Goal: Information Seeking & Learning: Learn about a topic

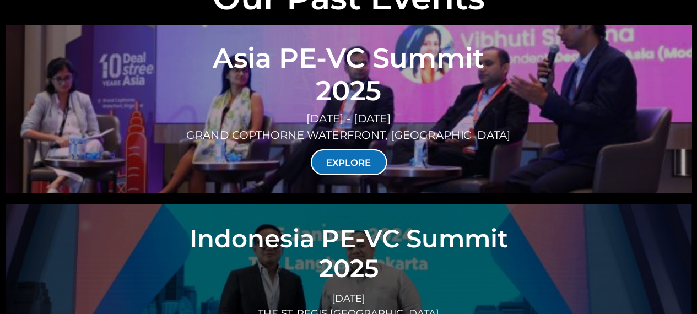
click at [363, 149] on link "EXPLORE" at bounding box center [348, 162] width 77 height 26
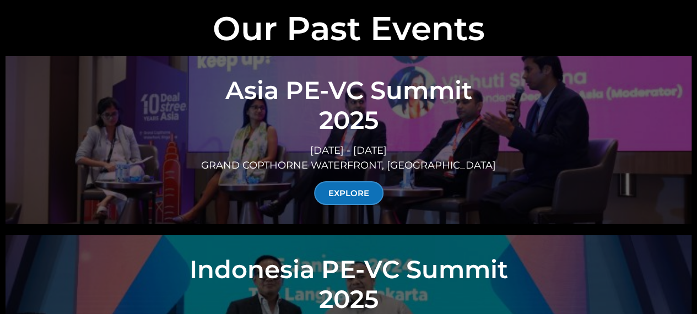
scroll to position [3784, 0]
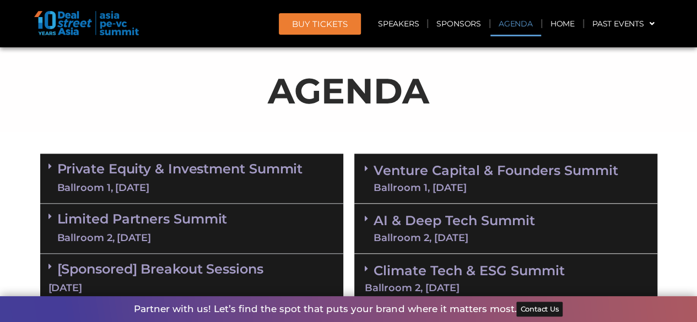
click at [467, 166] on link "Venture Capital & Founders​ Summit Ballroom 1, [DATE]" at bounding box center [496, 178] width 245 height 29
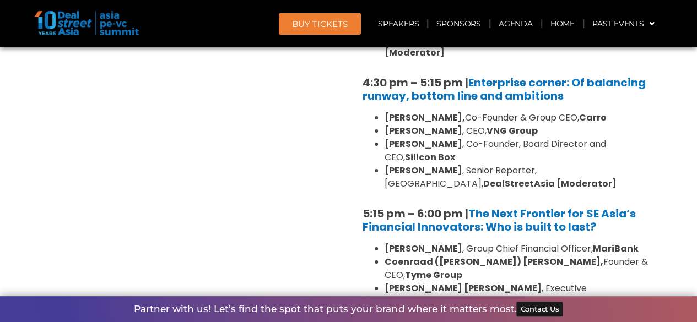
scroll to position [1909, 0]
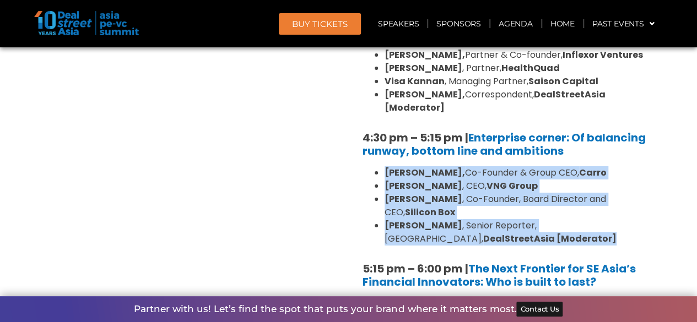
drag, startPoint x: 524, startPoint y: 186, endPoint x: 385, endPoint y: 131, distance: 148.9
click at [385, 166] on ul "[PERSON_NAME], Co-Founder & Group CEO, [PERSON_NAME] , CEO, VNG Group [PERSON_N…" at bounding box center [506, 205] width 287 height 79
copy ul "[PERSON_NAME], Co-Founder & Group CEO, [PERSON_NAME] , CEO, VNG Group [PERSON_N…"
